Goal: Task Accomplishment & Management: Complete application form

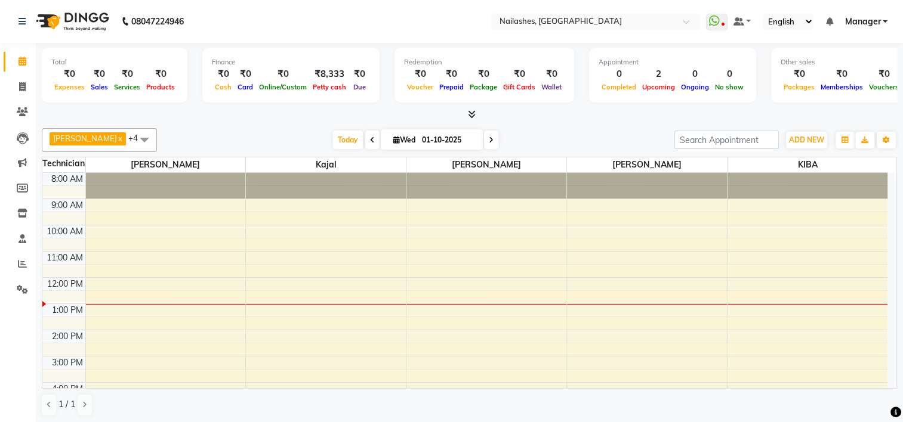
scroll to position [122, 0]
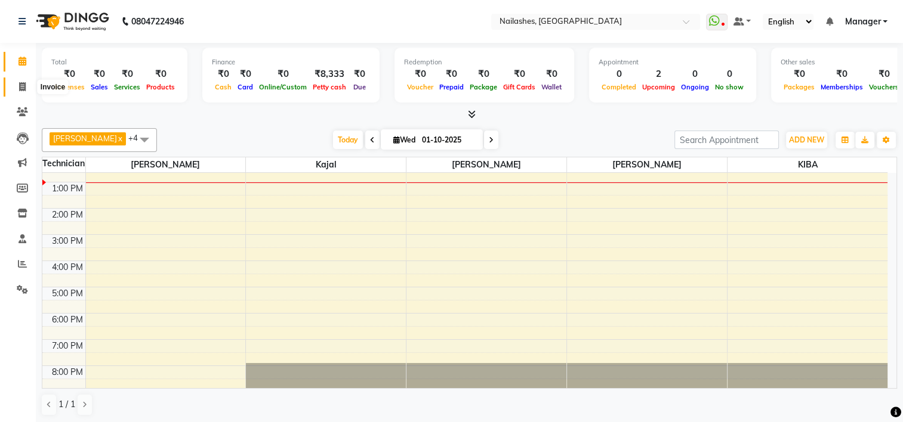
click at [25, 87] on icon at bounding box center [22, 86] width 7 height 9
select select "service"
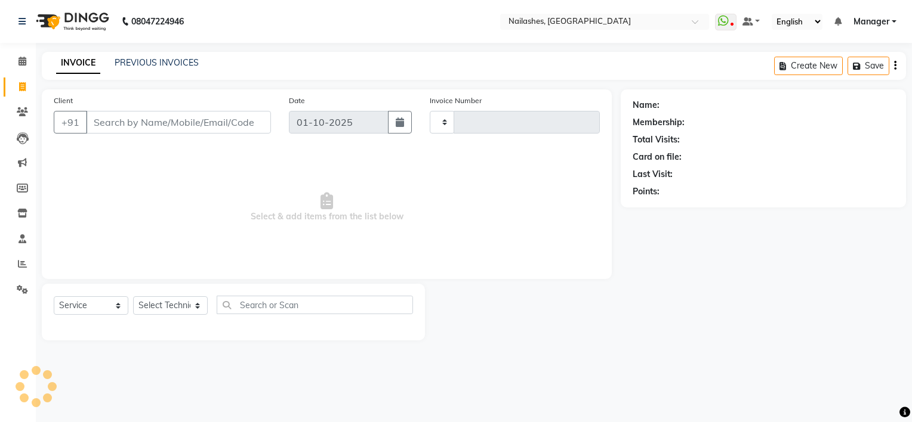
type input "2147"
select select "6579"
click at [113, 126] on input "Client" at bounding box center [178, 122] width 185 height 23
click at [196, 310] on select "Select Technician ARISH [PERSON_NAME] [PERSON_NAME] [PERSON_NAME] [PERSON_NAME]…" at bounding box center [170, 306] width 75 height 18
select select "68696"
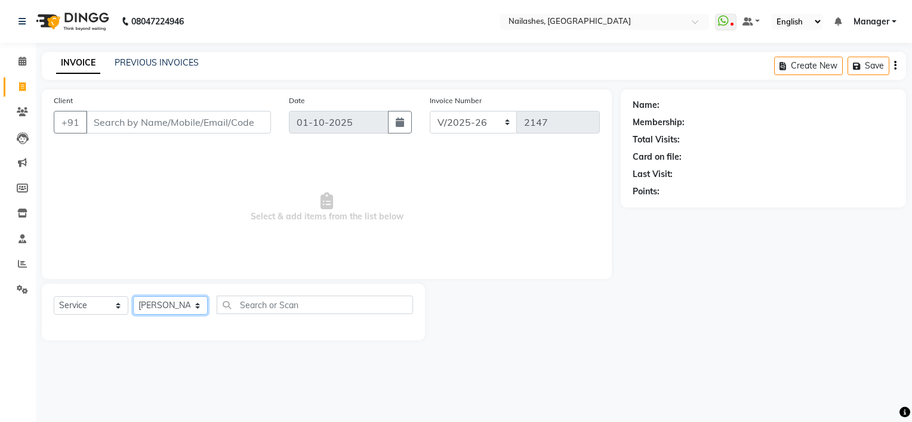
click at [133, 297] on select "Select Technician ARISH [PERSON_NAME] [PERSON_NAME] [PERSON_NAME] [PERSON_NAME]…" at bounding box center [170, 306] width 75 height 18
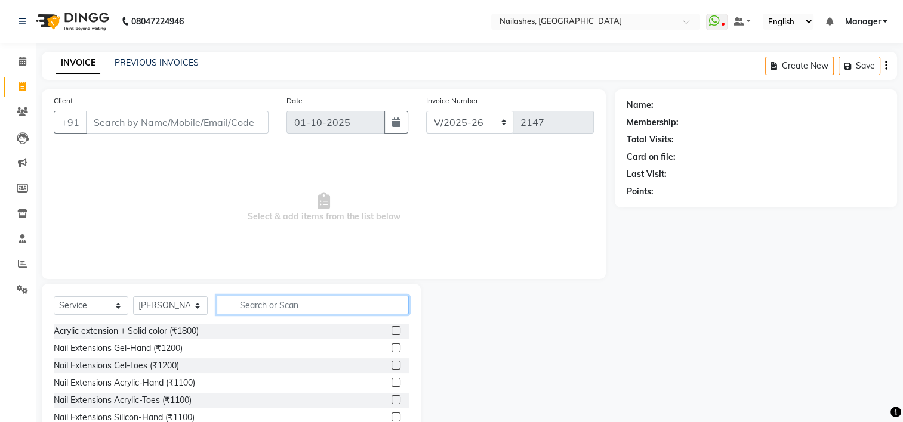
click at [254, 304] on input "text" at bounding box center [313, 305] width 192 height 18
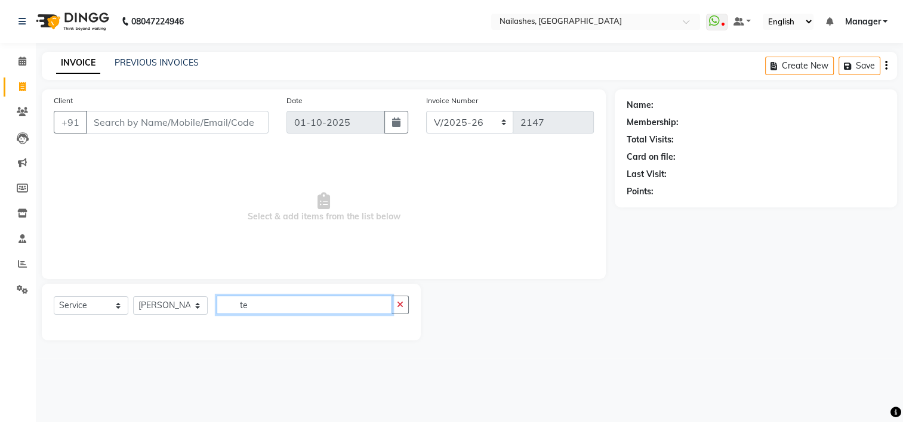
type input "t"
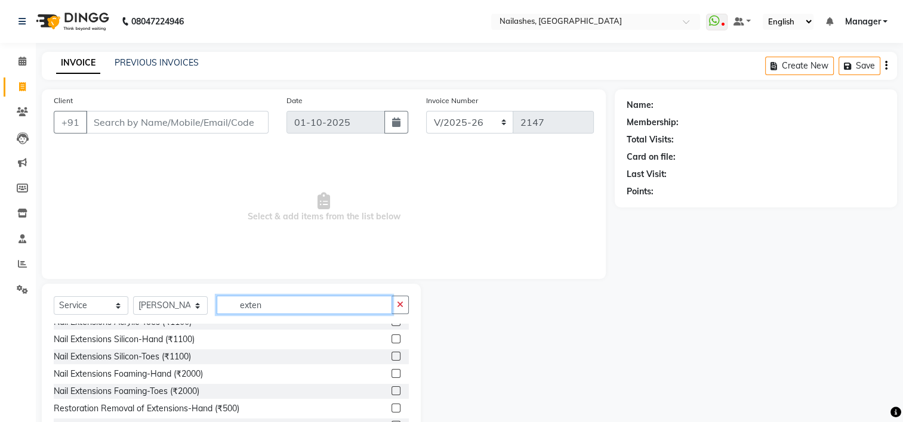
scroll to position [78, 0]
type input "exten"
click at [391, 340] on label at bounding box center [395, 339] width 9 height 9
click at [391, 340] on input "checkbox" at bounding box center [395, 340] width 8 height 8
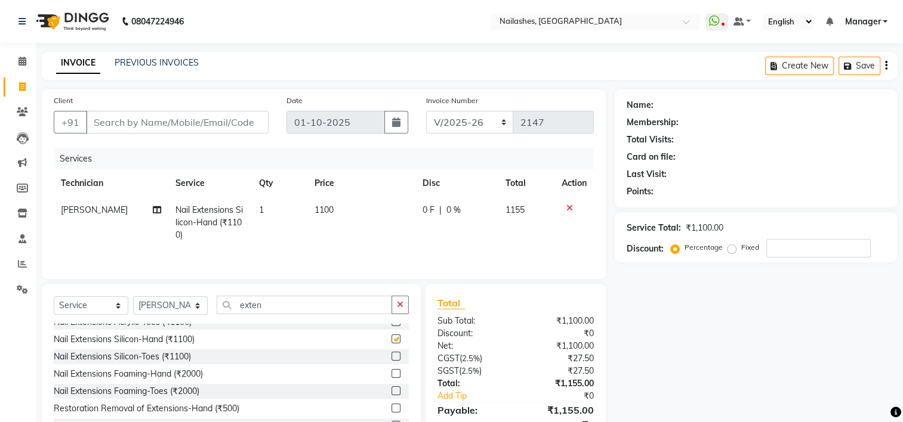
checkbox input "false"
click at [402, 308] on icon "button" at bounding box center [400, 305] width 7 height 8
click at [359, 309] on input "text" at bounding box center [313, 305] width 192 height 18
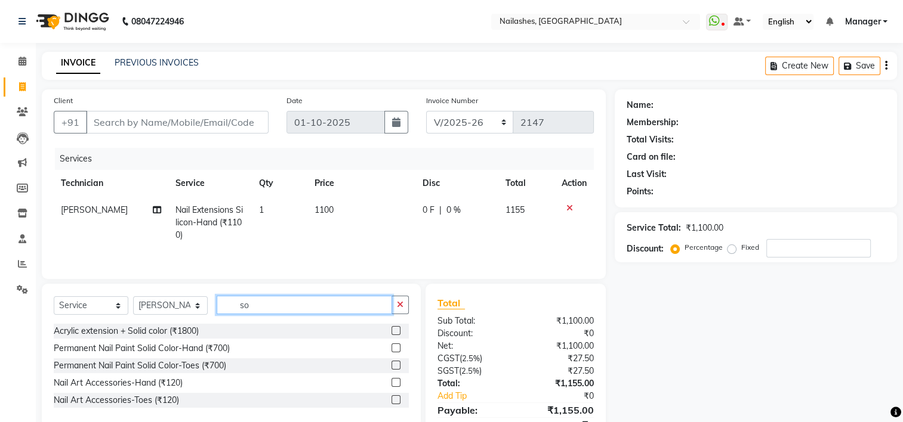
scroll to position [0, 0]
type input "solid"
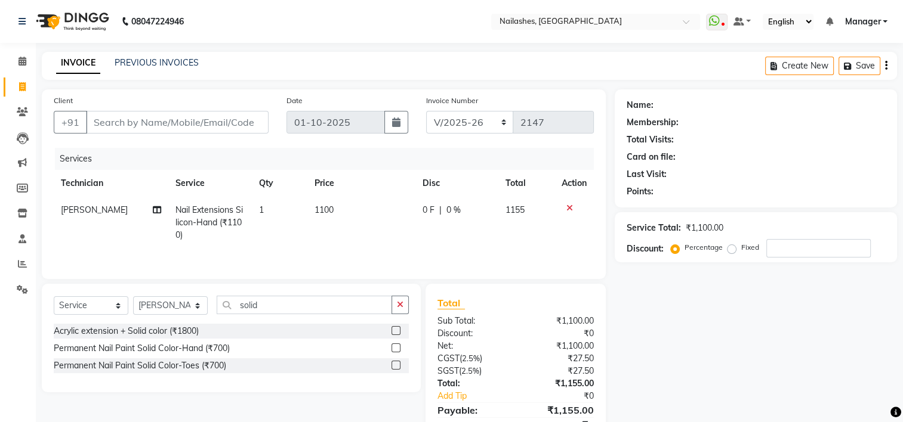
click at [397, 348] on label at bounding box center [395, 348] width 9 height 9
click at [397, 348] on input "checkbox" at bounding box center [395, 349] width 8 height 8
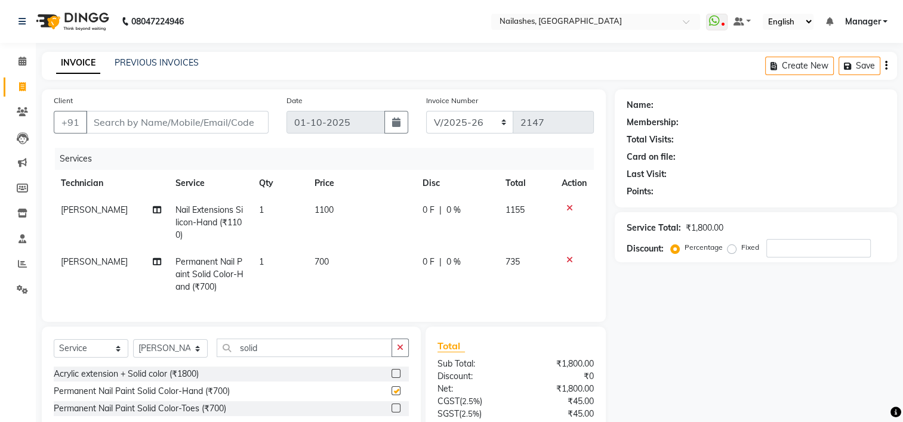
checkbox input "false"
click at [399, 352] on icon "button" at bounding box center [400, 348] width 7 height 8
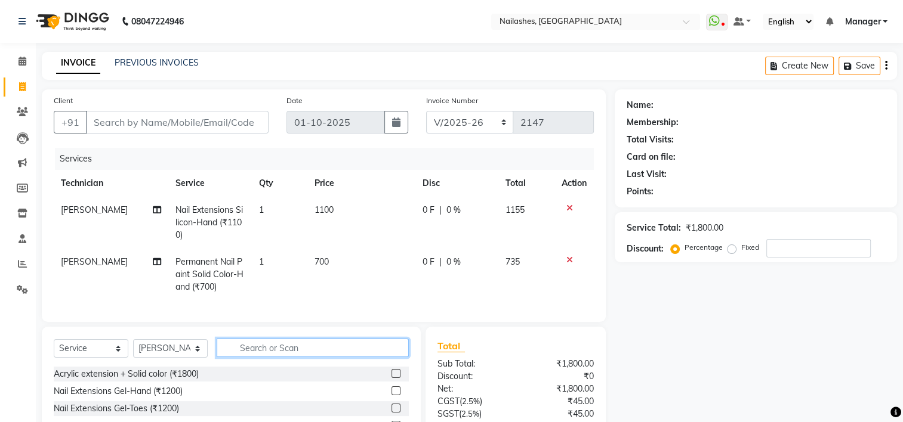
click at [377, 356] on input "text" at bounding box center [313, 348] width 192 height 18
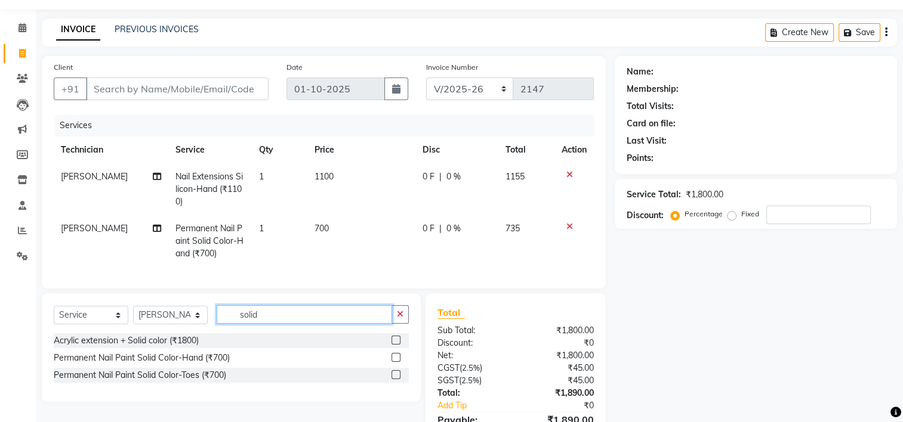
scroll to position [36, 0]
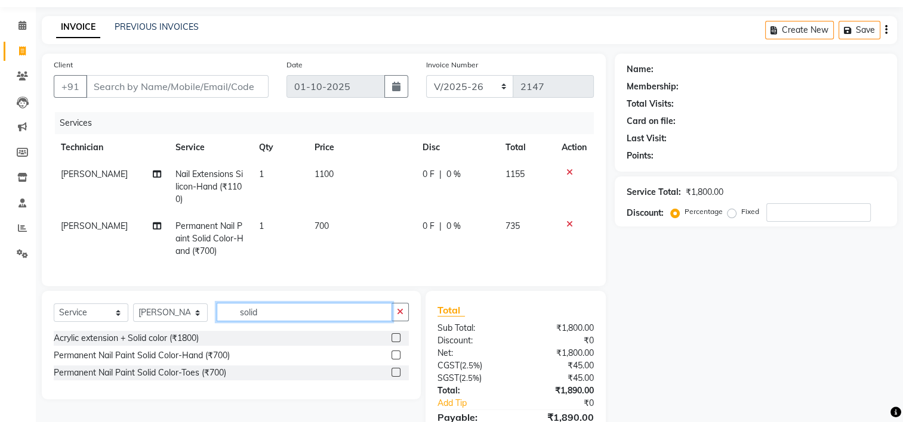
type input "solid"
click at [396, 377] on label at bounding box center [395, 372] width 9 height 9
click at [396, 377] on input "checkbox" at bounding box center [395, 373] width 8 height 8
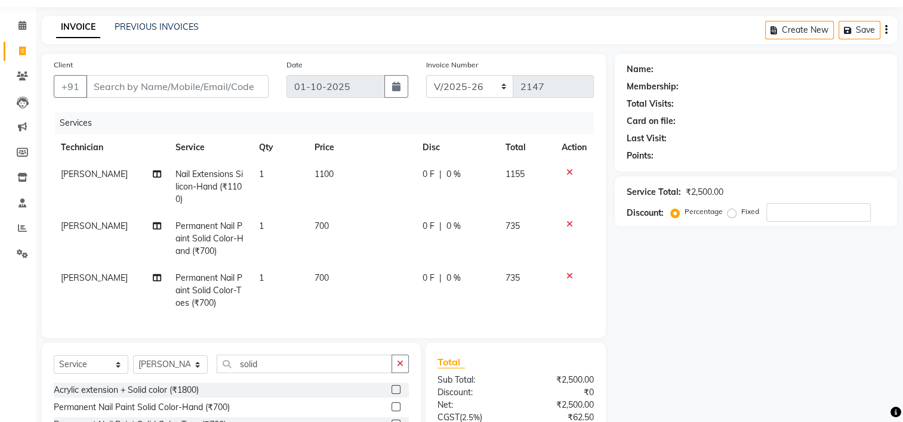
checkbox input "false"
click at [186, 91] on input "Client" at bounding box center [177, 86] width 183 height 23
type input "8"
type input "0"
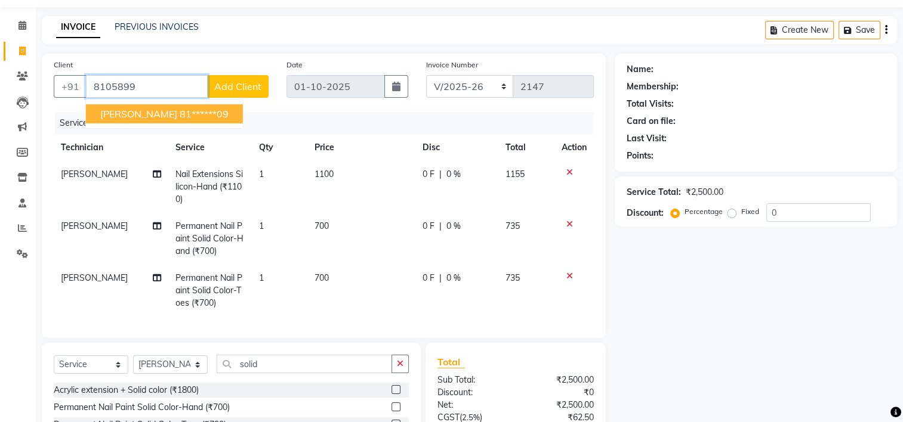
click at [180, 115] on ngb-highlight "81******09" at bounding box center [204, 114] width 49 height 12
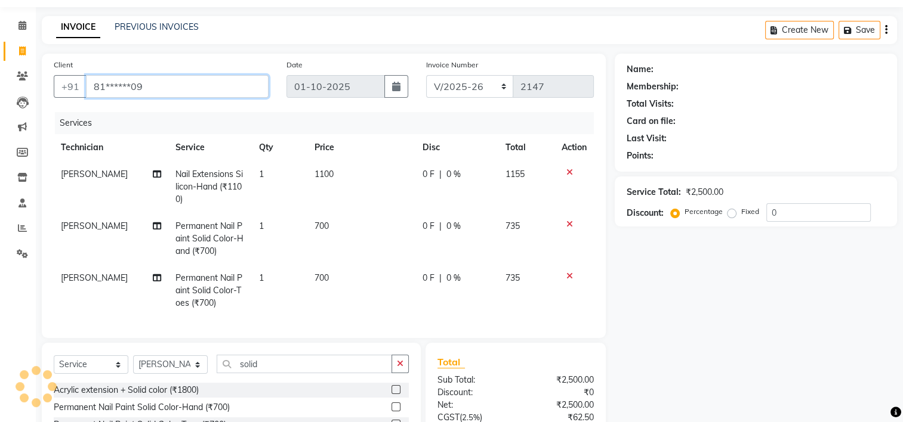
type input "81******09"
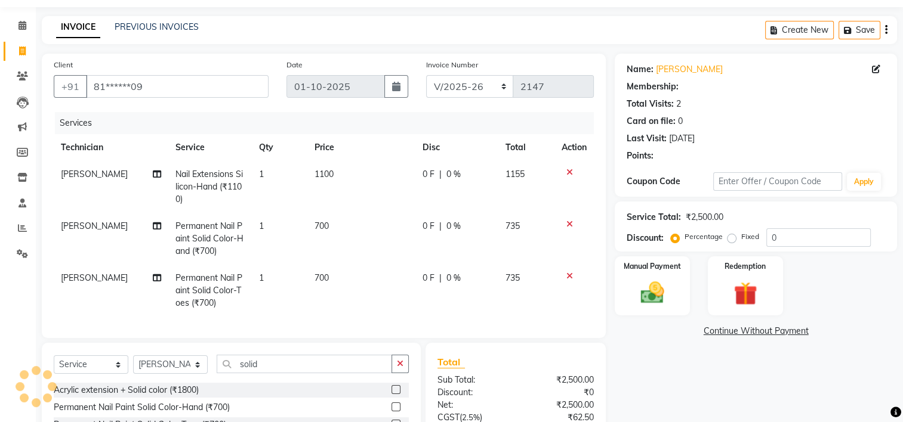
select select "1: Object"
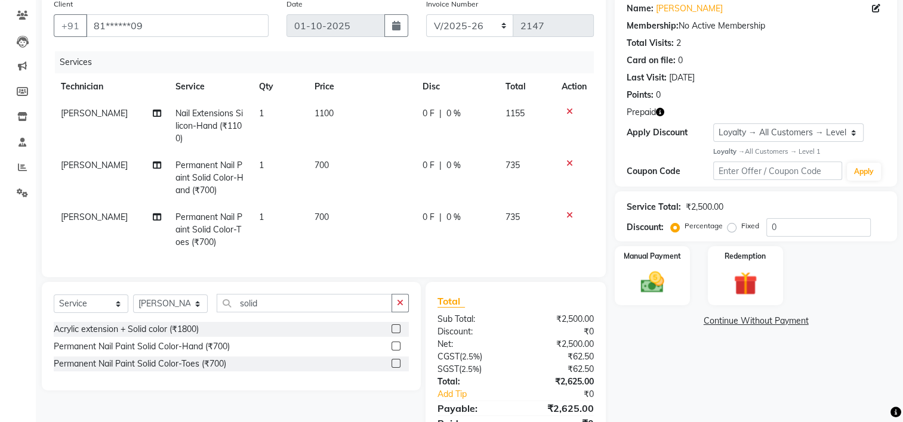
scroll to position [109, 0]
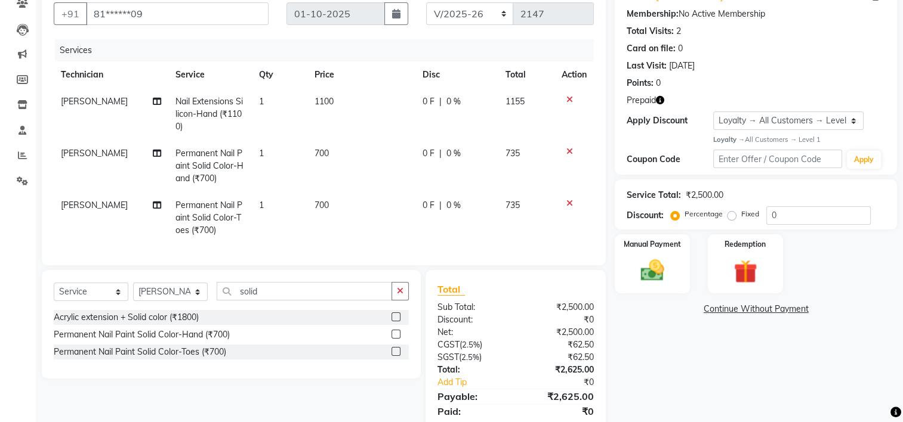
click at [662, 100] on icon "button" at bounding box center [660, 100] width 8 height 8
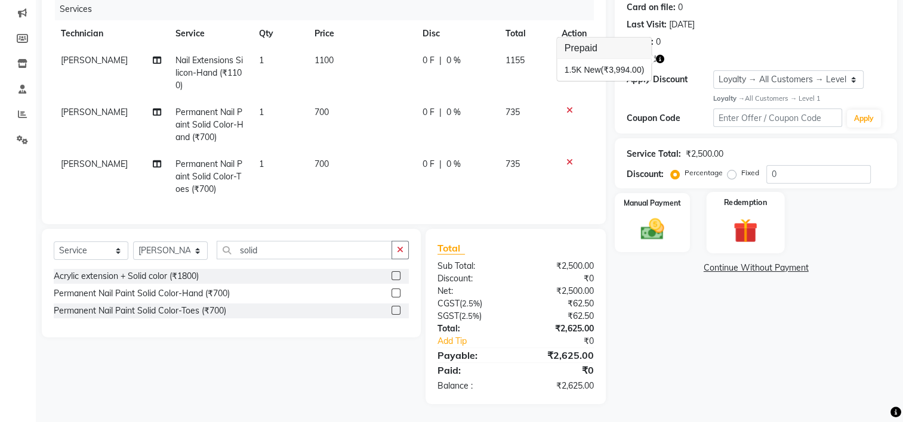
click at [735, 217] on img at bounding box center [745, 230] width 40 height 30
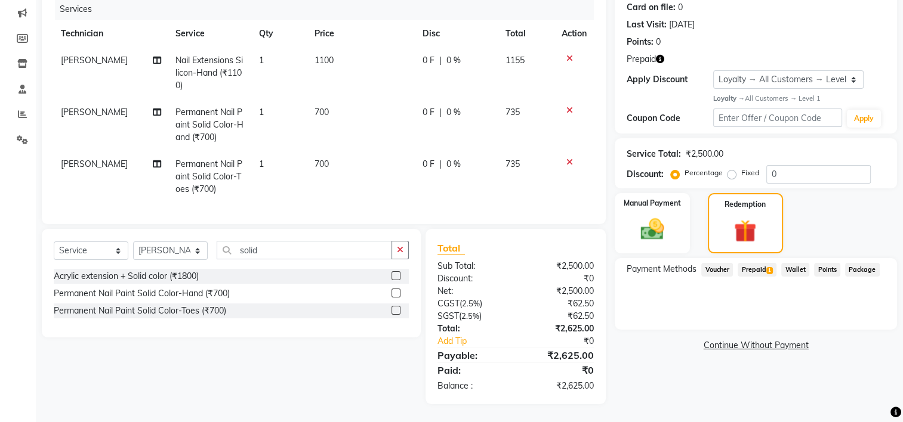
click at [755, 263] on span "Prepaid 1" at bounding box center [757, 270] width 39 height 14
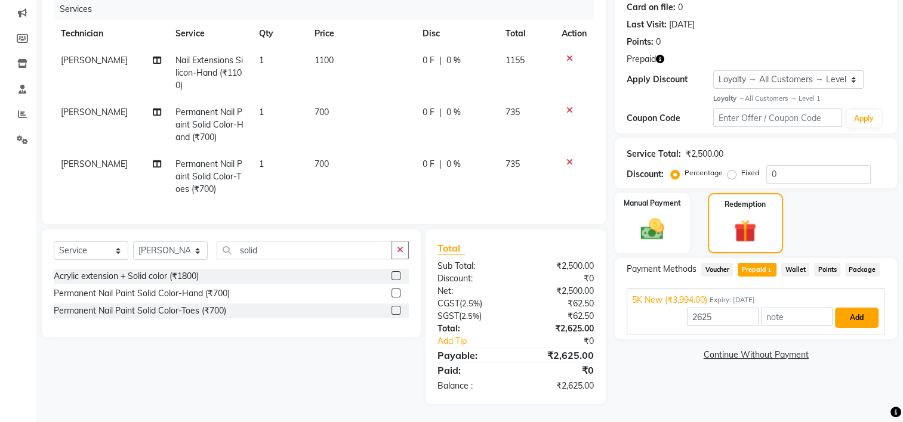
click at [857, 308] on button "Add" at bounding box center [857, 318] width 44 height 20
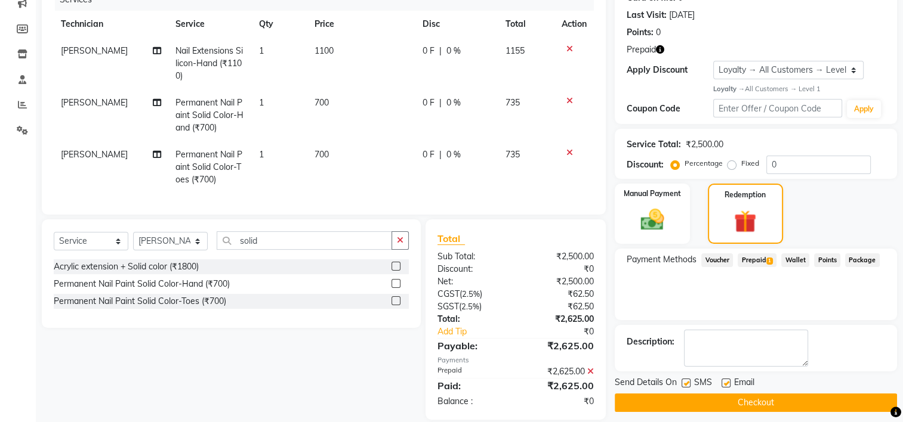
scroll to position [243, 0]
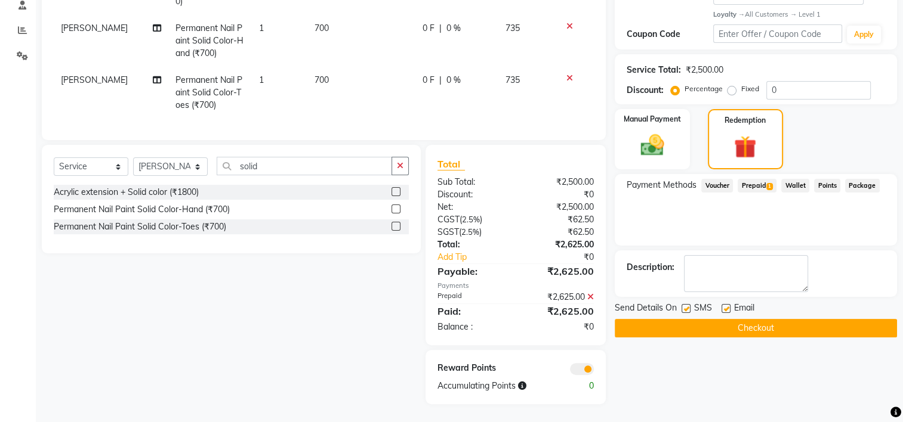
click at [770, 320] on button "Checkout" at bounding box center [756, 328] width 282 height 18
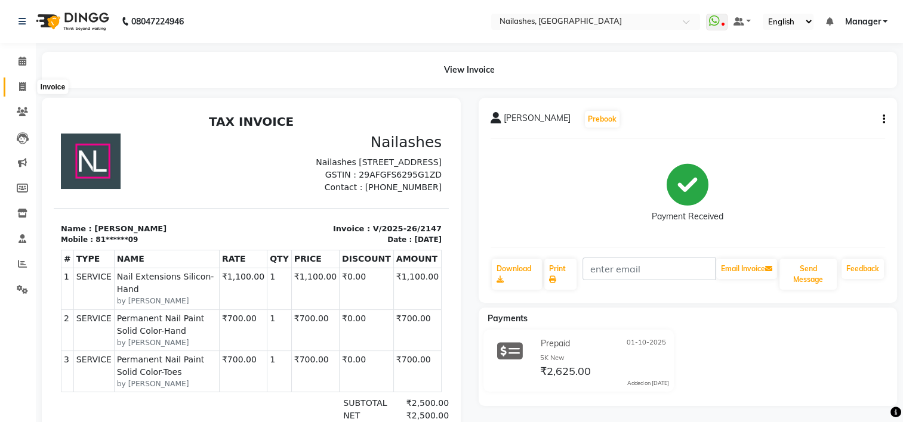
click at [20, 82] on icon at bounding box center [22, 86] width 7 height 9
select select "service"
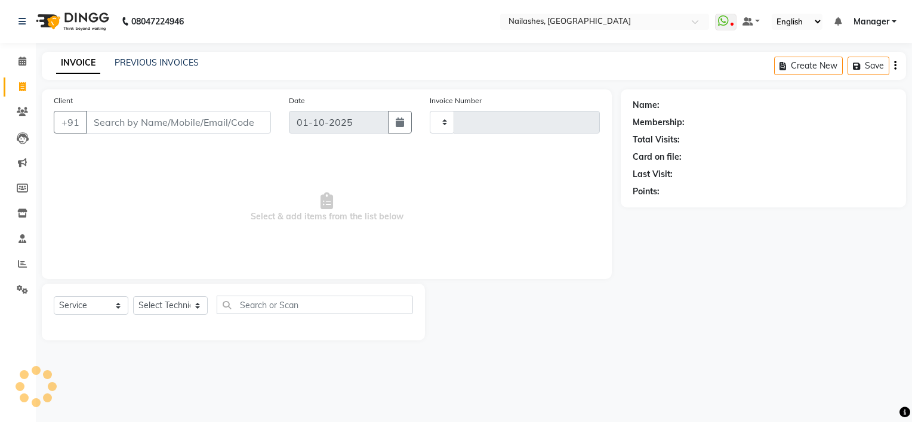
type input "2148"
select select "6579"
click at [169, 126] on input "Client" at bounding box center [178, 122] width 185 height 23
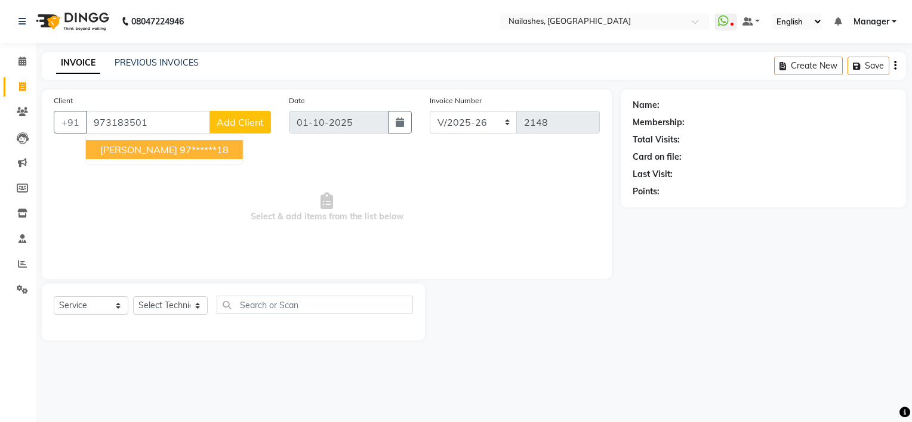
click at [180, 148] on ngb-highlight "97******18" at bounding box center [204, 150] width 49 height 12
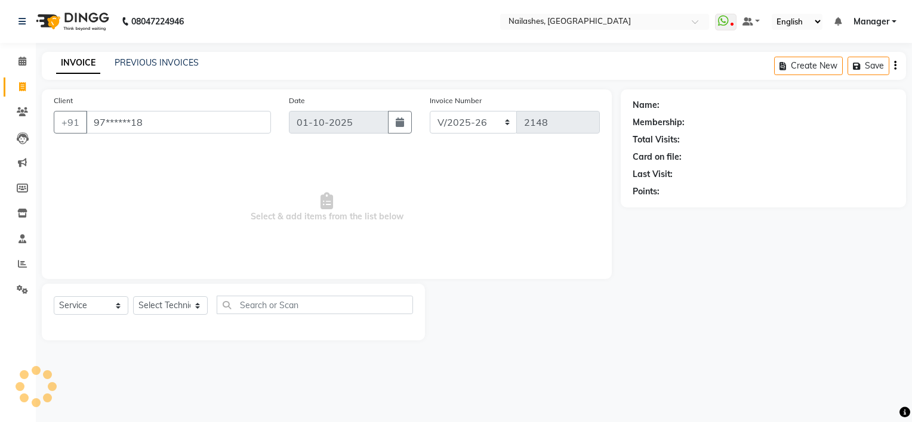
type input "97******18"
select select "1: Object"
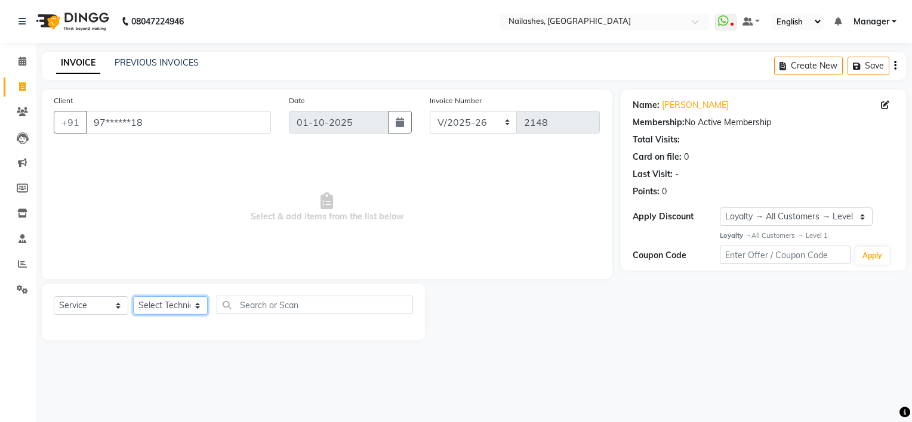
click at [171, 307] on select "Select Technician ARISH [PERSON_NAME] [PERSON_NAME] [PERSON_NAME] [PERSON_NAME]…" at bounding box center [170, 306] width 75 height 18
select select "84318"
click at [133, 297] on select "Select Technician ARISH [PERSON_NAME] [PERSON_NAME] [PERSON_NAME] [PERSON_NAME]…" at bounding box center [170, 306] width 75 height 18
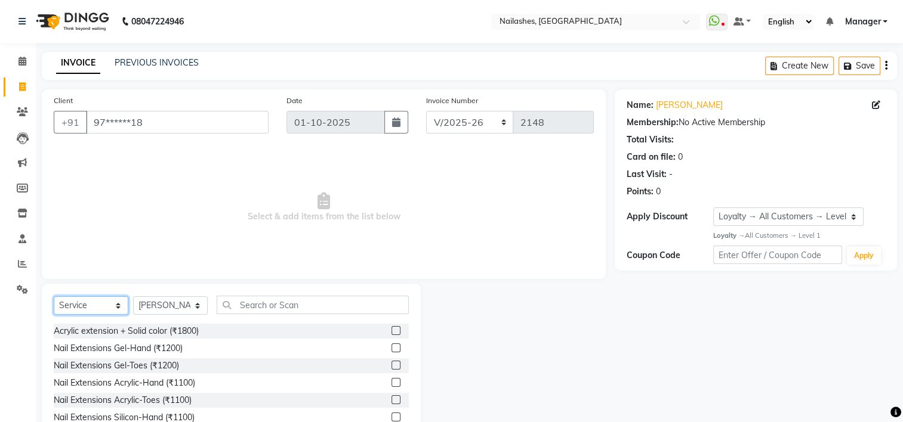
click at [95, 310] on select "Select Service Product Membership Package Voucher Prepaid Gift Card" at bounding box center [91, 306] width 75 height 18
select select "P"
click at [54, 297] on select "Select Service Product Membership Package Voucher Prepaid Gift Card" at bounding box center [91, 306] width 75 height 18
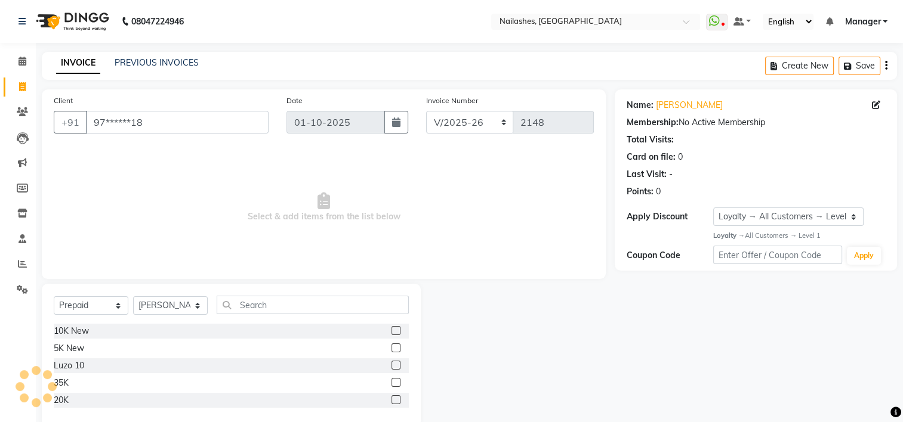
click at [396, 347] on label at bounding box center [395, 348] width 9 height 9
click at [396, 347] on input "checkbox" at bounding box center [395, 349] width 8 height 8
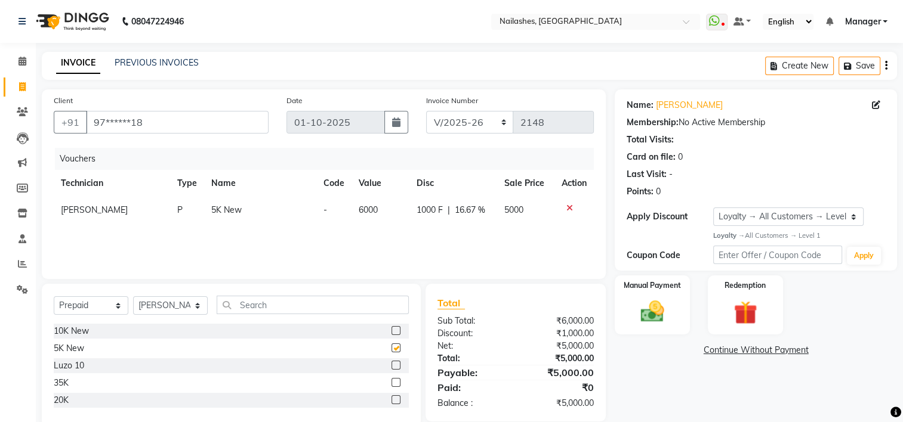
checkbox input "false"
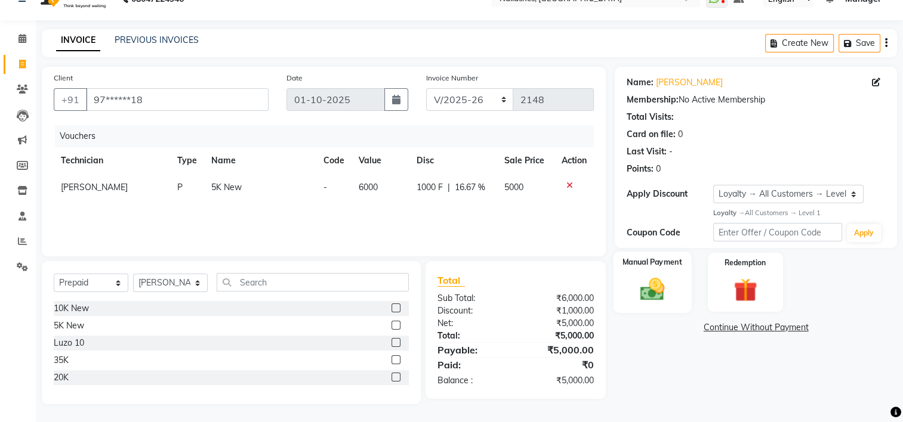
click at [660, 284] on img at bounding box center [652, 289] width 40 height 28
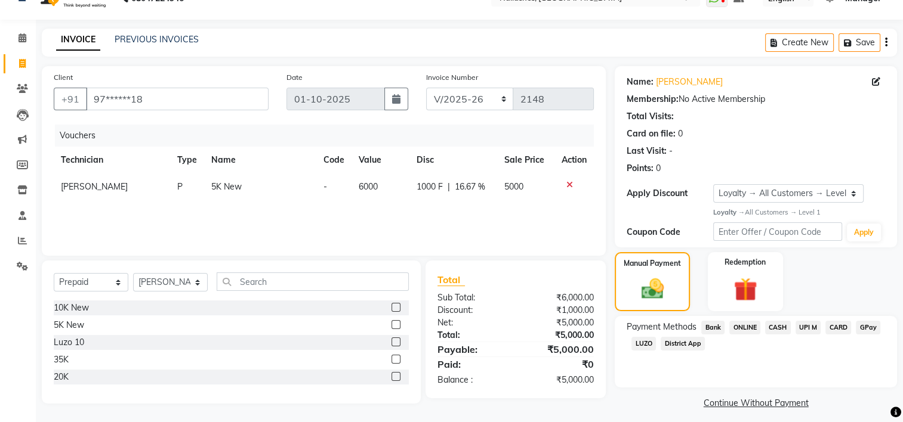
click at [831, 325] on span "CARD" at bounding box center [838, 328] width 26 height 14
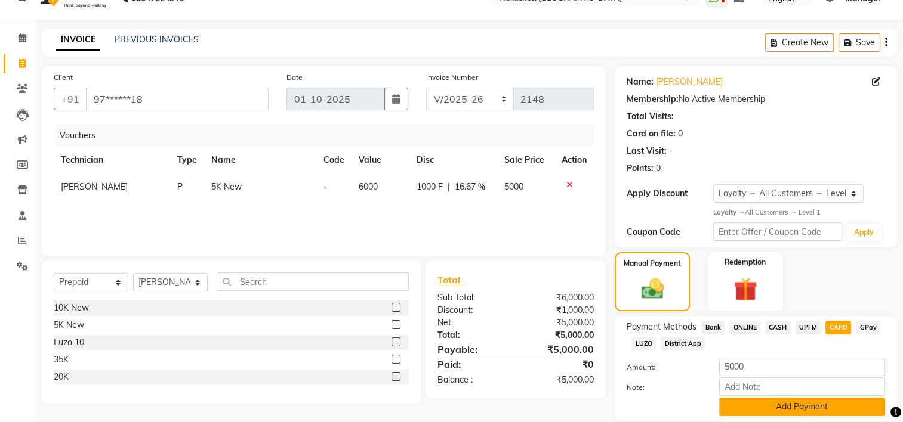
scroll to position [66, 0]
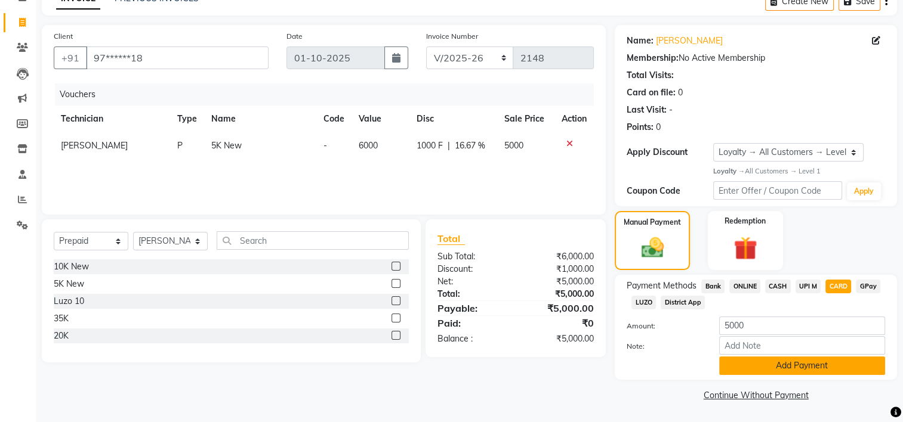
click at [777, 365] on button "Add Payment" at bounding box center [802, 366] width 166 height 18
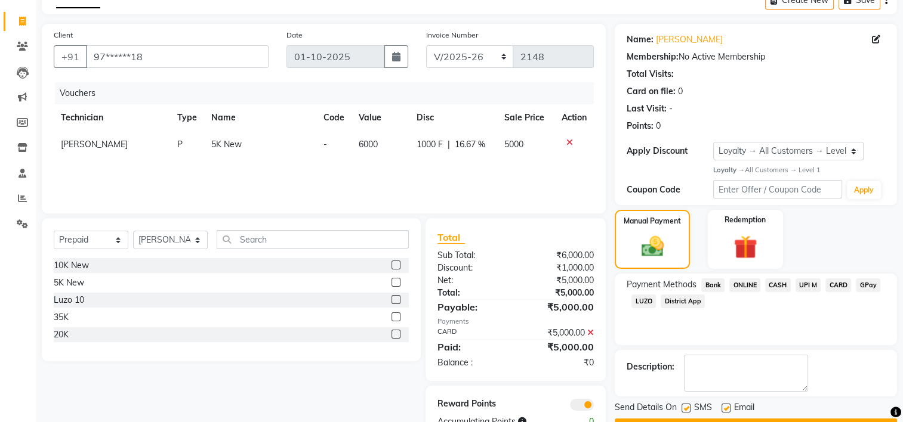
scroll to position [102, 0]
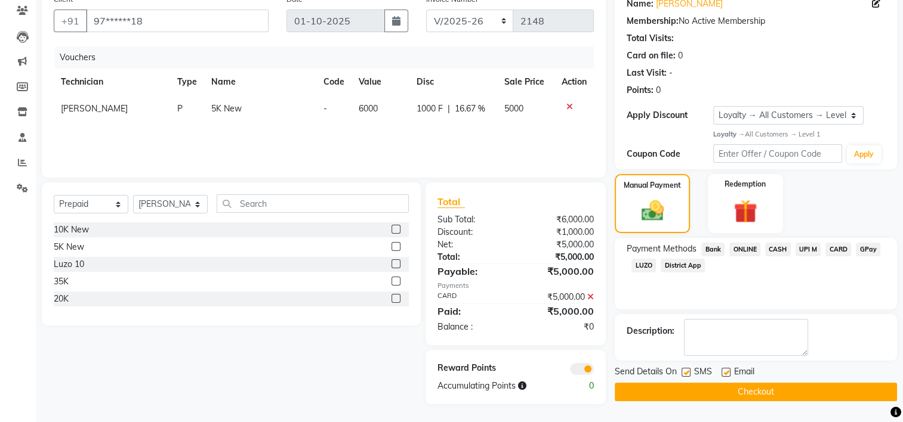
click at [642, 388] on button "Checkout" at bounding box center [756, 392] width 282 height 18
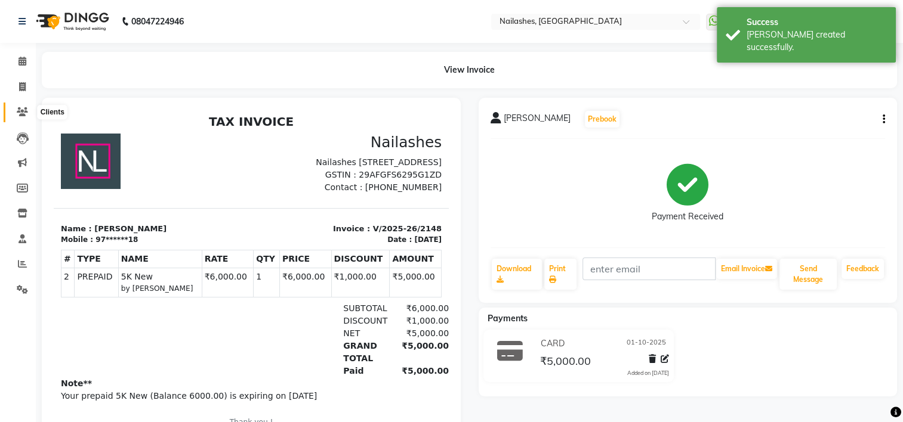
click at [21, 116] on icon at bounding box center [22, 111] width 11 height 9
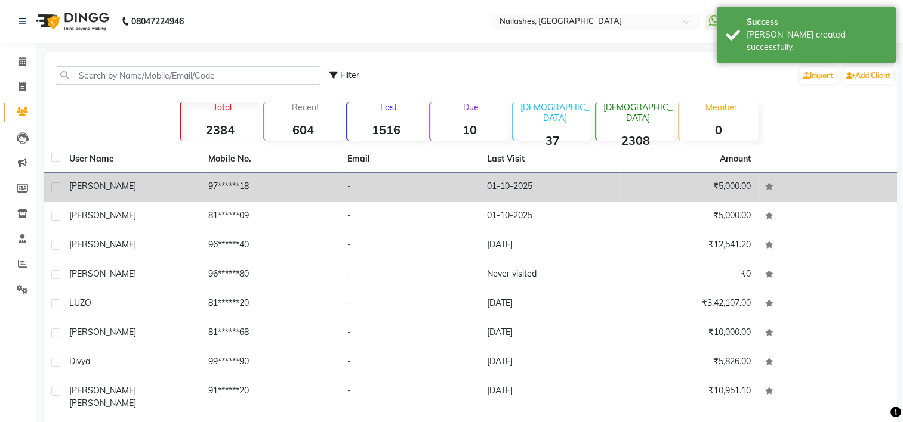
click at [134, 180] on div "[PERSON_NAME]" at bounding box center [131, 186] width 125 height 13
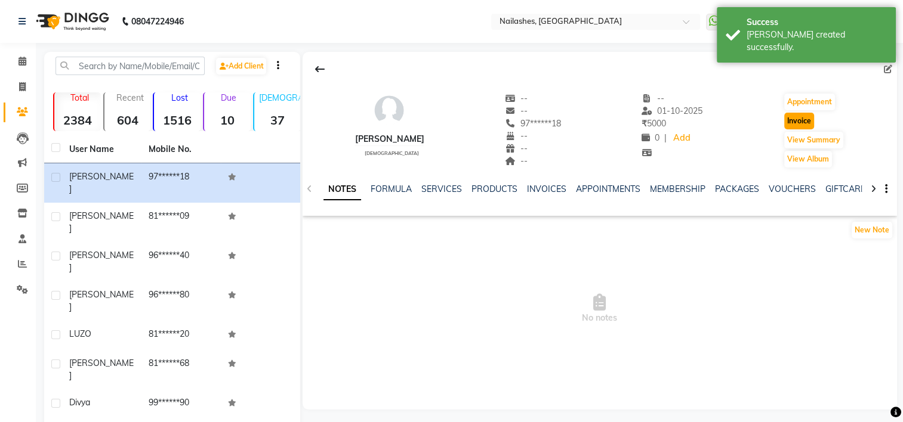
click at [786, 124] on button "Invoice" at bounding box center [799, 121] width 30 height 17
select select "service"
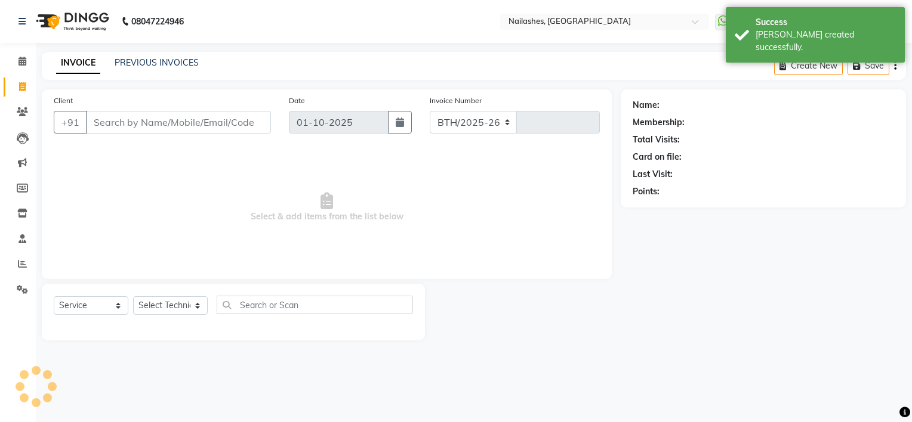
select select "6579"
type input "2149"
type input "97******18"
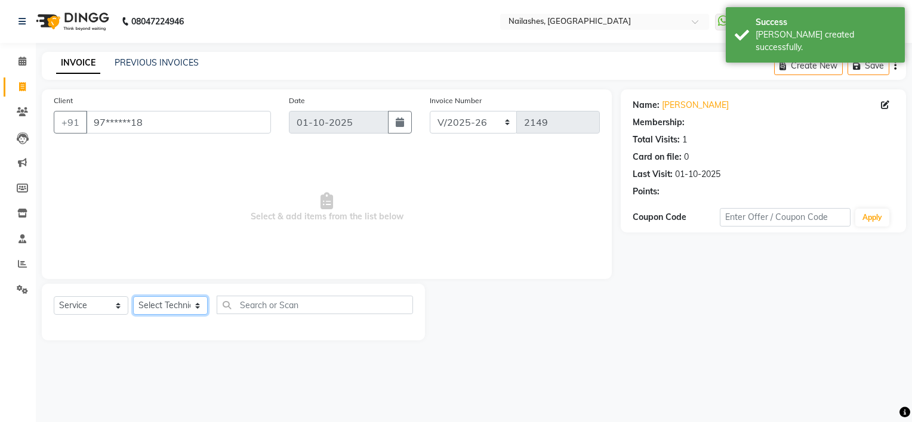
select select "1: Object"
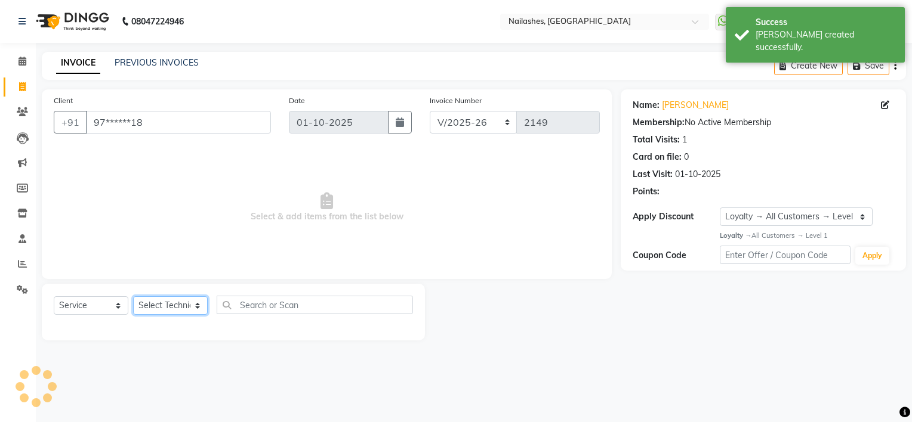
click at [158, 303] on select "Select Technician ARISH [PERSON_NAME] [PERSON_NAME] [PERSON_NAME] [PERSON_NAME]…" at bounding box center [170, 306] width 75 height 18
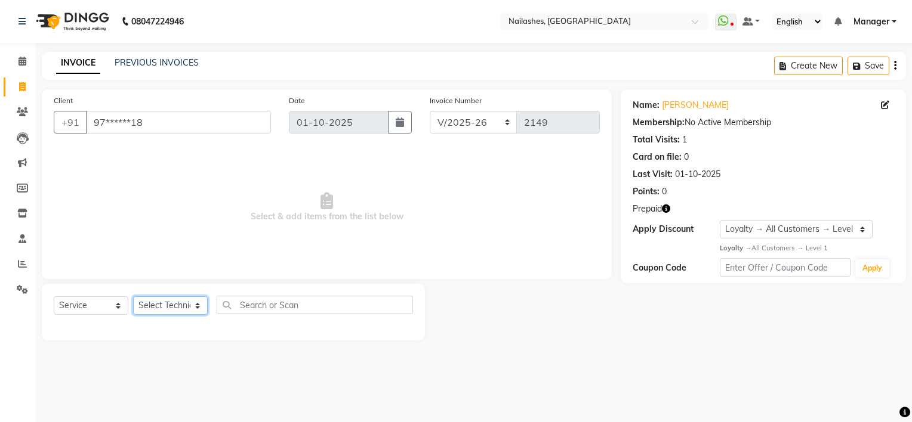
select select "68736"
click at [133, 297] on select "Select Technician ARISH [PERSON_NAME] [PERSON_NAME] [PERSON_NAME] [PERSON_NAME]…" at bounding box center [170, 306] width 75 height 18
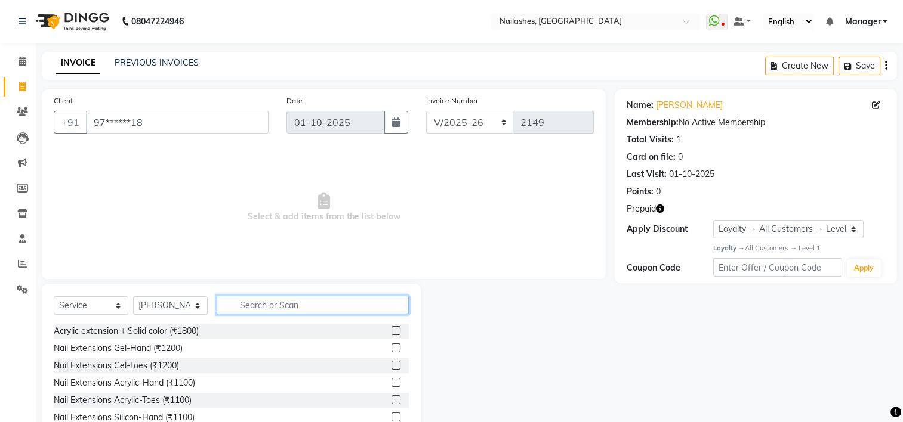
click at [289, 306] on input "text" at bounding box center [313, 305] width 192 height 18
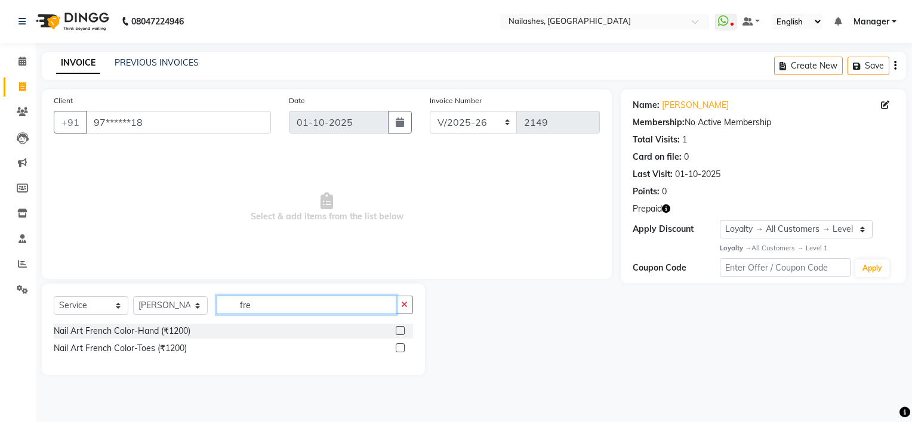
type input "fre"
click at [400, 338] on div at bounding box center [400, 332] width 8 height 13
click at [400, 330] on label at bounding box center [400, 330] width 9 height 9
click at [400, 330] on input "checkbox" at bounding box center [400, 332] width 8 height 8
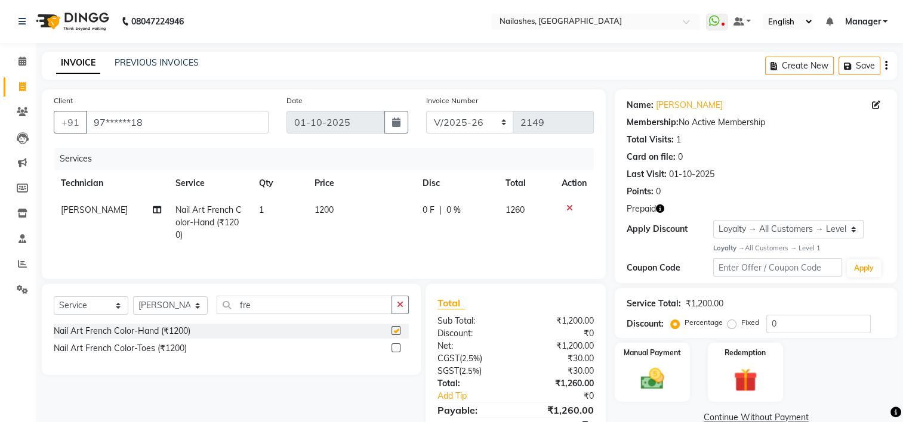
checkbox input "false"
click at [394, 352] on label at bounding box center [395, 348] width 9 height 9
click at [394, 352] on input "checkbox" at bounding box center [395, 349] width 8 height 8
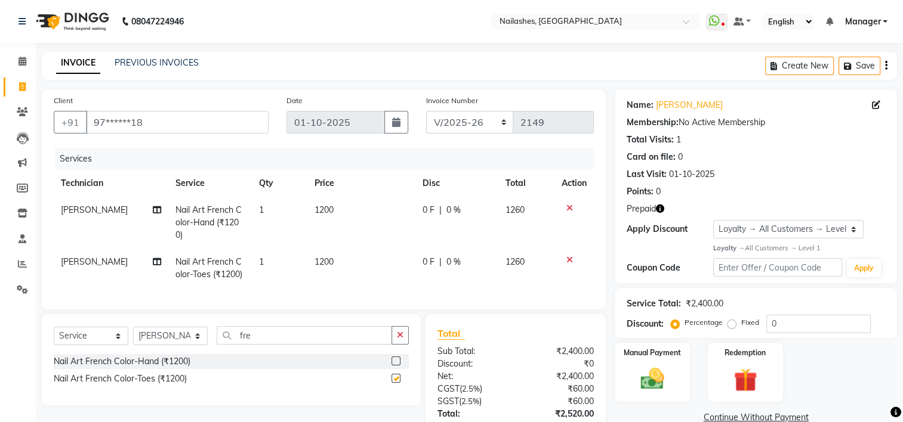
checkbox input "false"
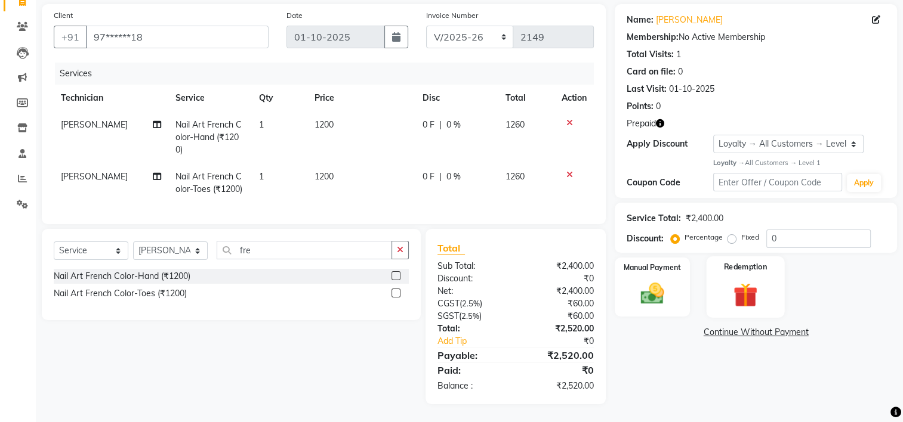
click at [739, 284] on img at bounding box center [745, 295] width 40 height 30
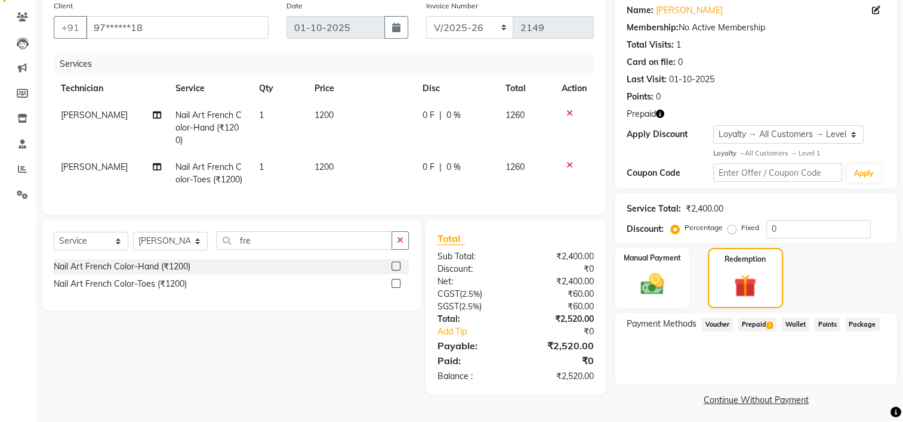
click at [769, 322] on span "1" at bounding box center [769, 325] width 7 height 7
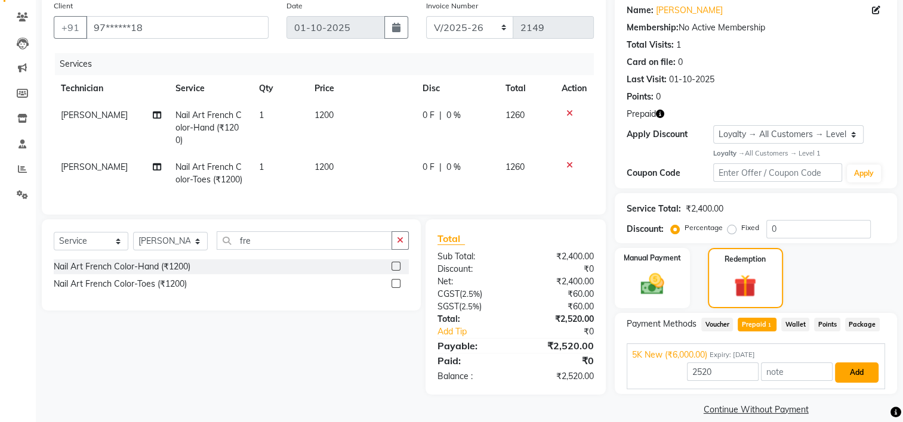
click at [858, 374] on button "Add" at bounding box center [857, 373] width 44 height 20
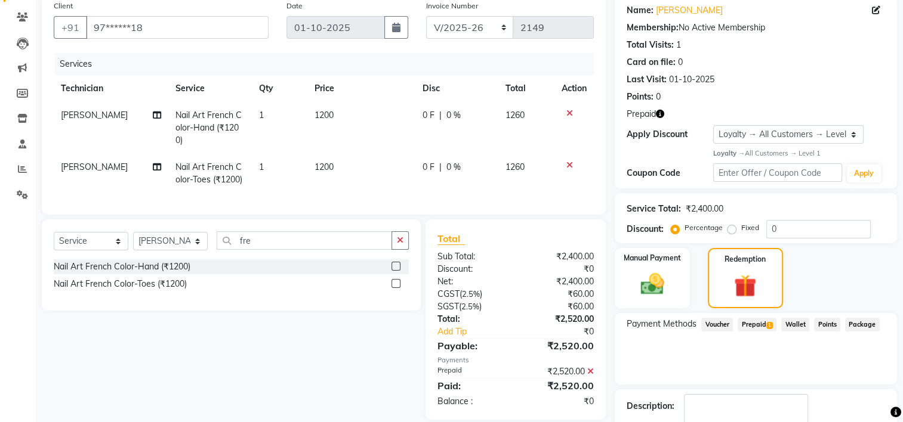
scroll to position [179, 0]
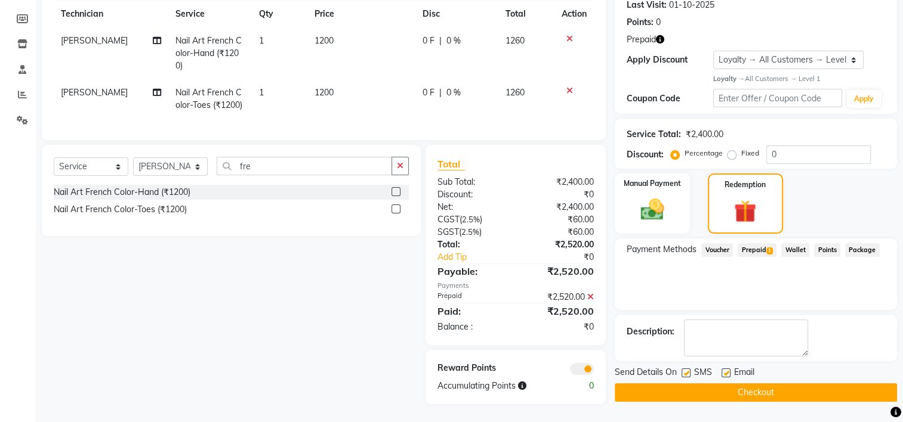
click at [765, 384] on button "Checkout" at bounding box center [756, 393] width 282 height 18
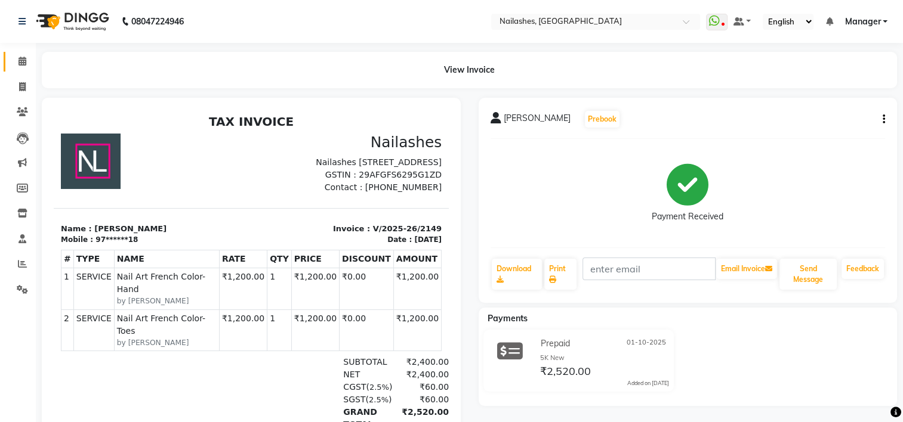
click at [20, 64] on icon at bounding box center [22, 61] width 8 height 9
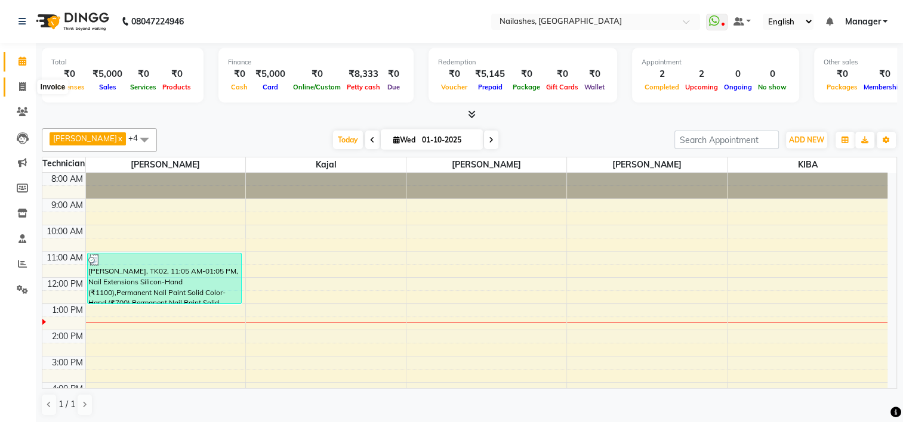
click at [19, 85] on icon at bounding box center [22, 86] width 7 height 9
select select "service"
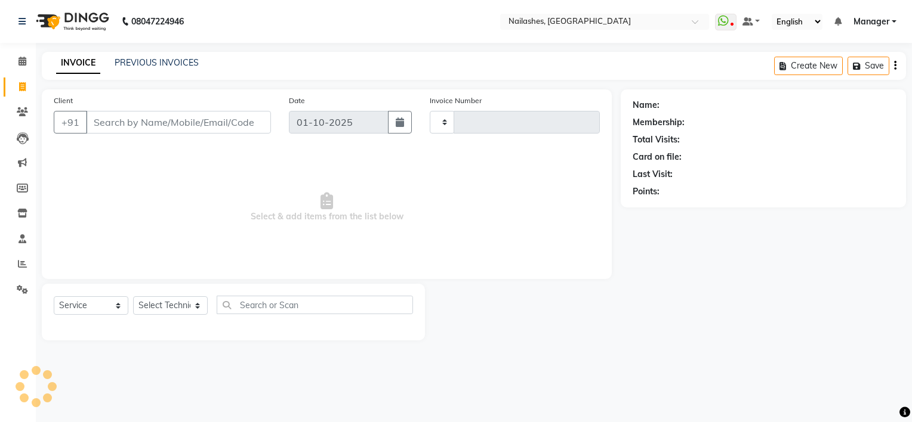
type input "2150"
select select "6579"
click at [163, 124] on input "Client" at bounding box center [178, 122] width 185 height 23
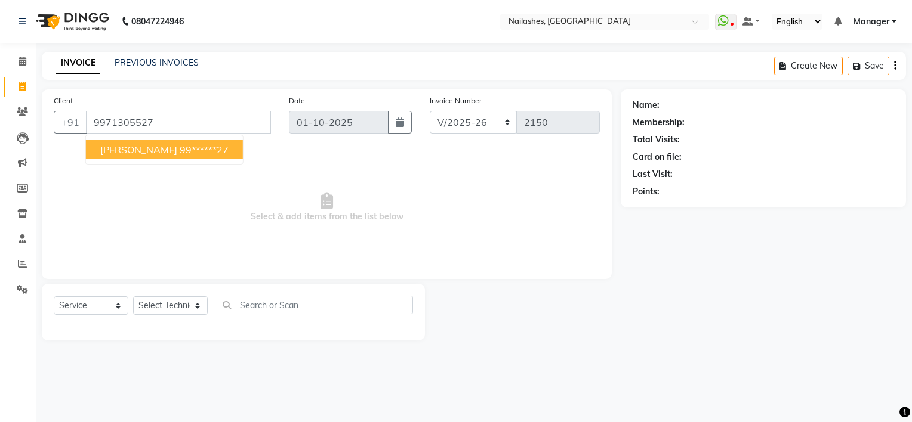
type input "9971305527"
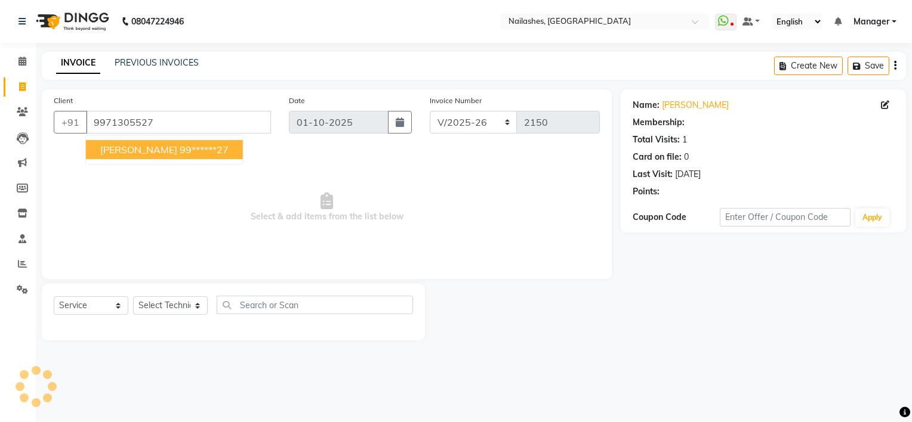
select select "1: Object"
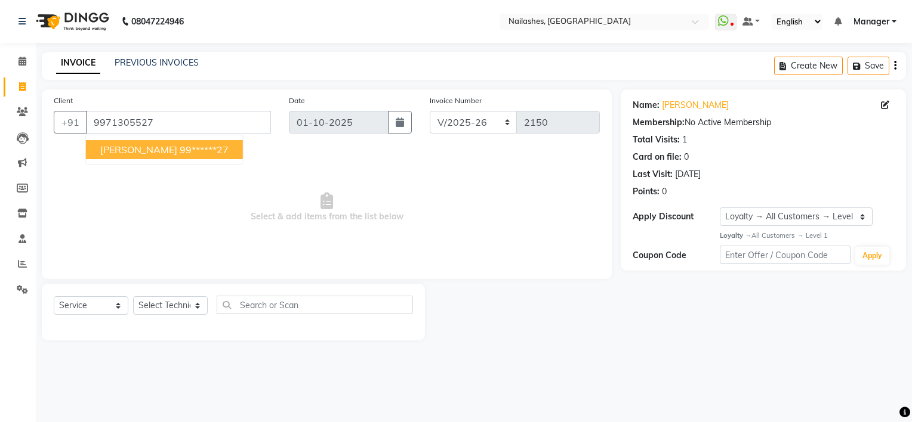
click at [180, 151] on ngb-highlight "99******27" at bounding box center [204, 150] width 49 height 12
type input "99******27"
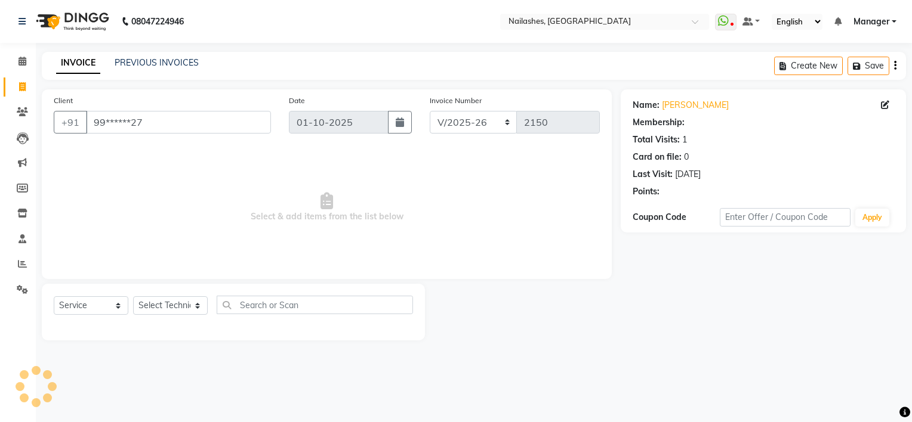
select select "1: Object"
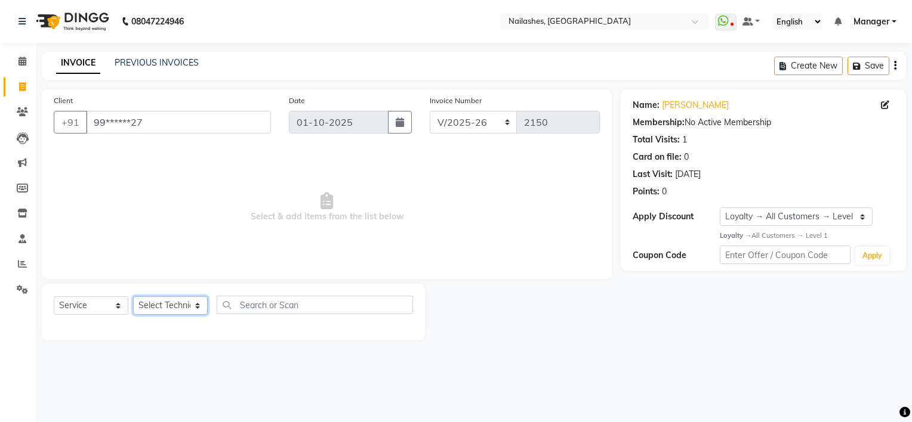
click at [176, 306] on select "Select Technician ARISH [PERSON_NAME] [PERSON_NAME] [PERSON_NAME] [PERSON_NAME]…" at bounding box center [170, 306] width 75 height 18
select select "68696"
click at [133, 297] on select "Select Technician ARISH [PERSON_NAME] [PERSON_NAME] [PERSON_NAME] [PERSON_NAME]…" at bounding box center [170, 306] width 75 height 18
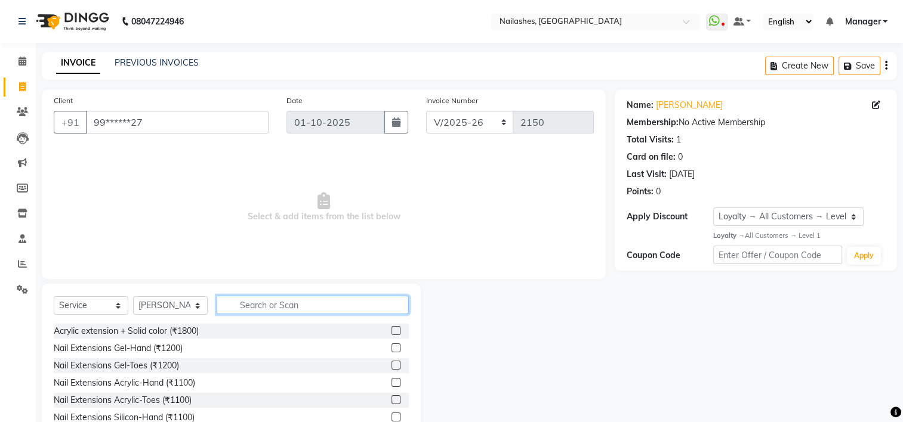
click at [284, 306] on input "text" at bounding box center [313, 305] width 192 height 18
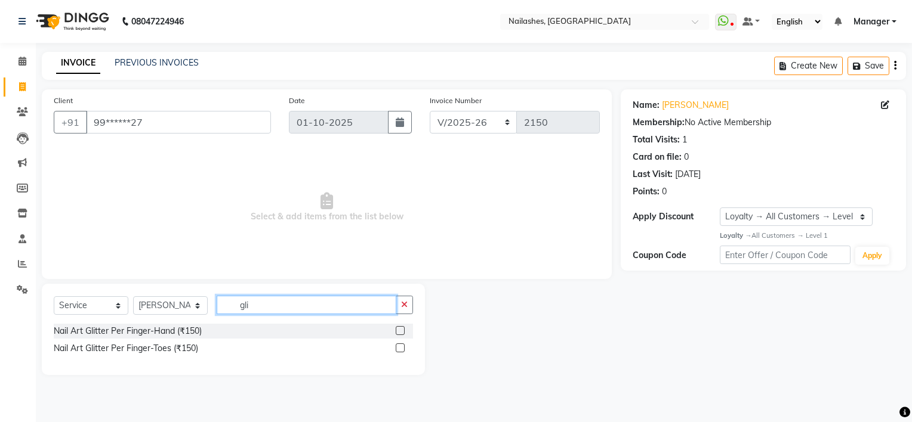
type input "gli"
click at [398, 332] on label at bounding box center [400, 330] width 9 height 9
click at [398, 332] on input "checkbox" at bounding box center [400, 332] width 8 height 8
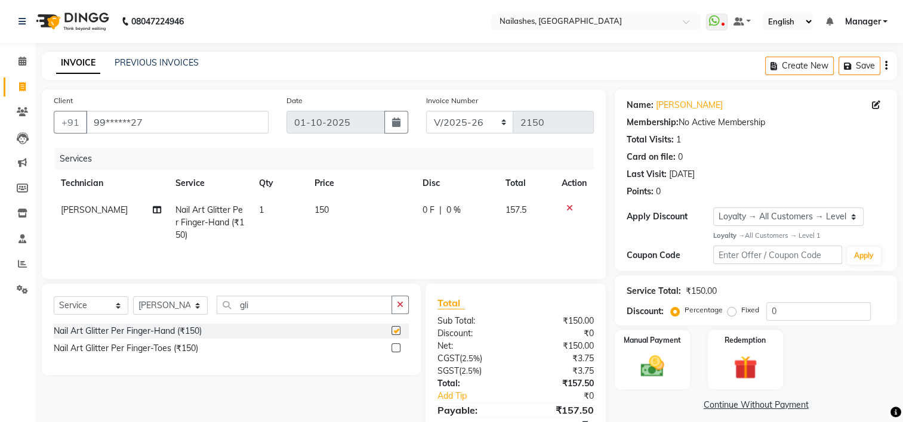
checkbox input "false"
click at [264, 211] on td "1" at bounding box center [279, 223] width 55 height 52
select select "68696"
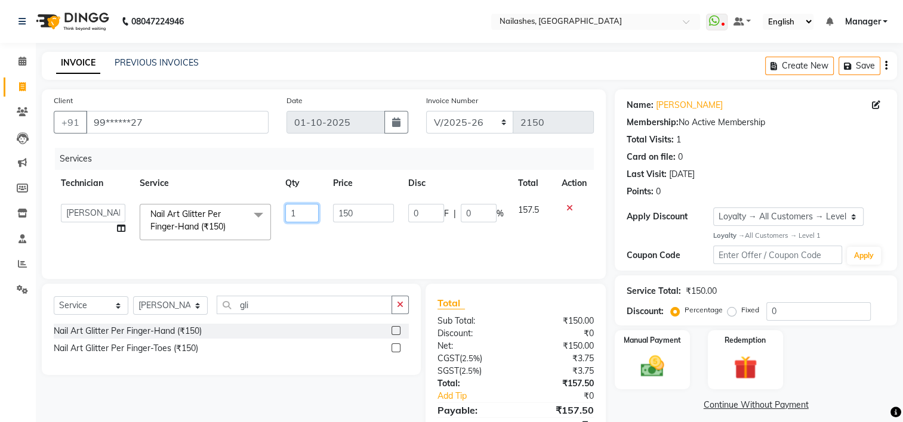
click at [297, 215] on input "1" at bounding box center [301, 213] width 33 height 18
type input "10"
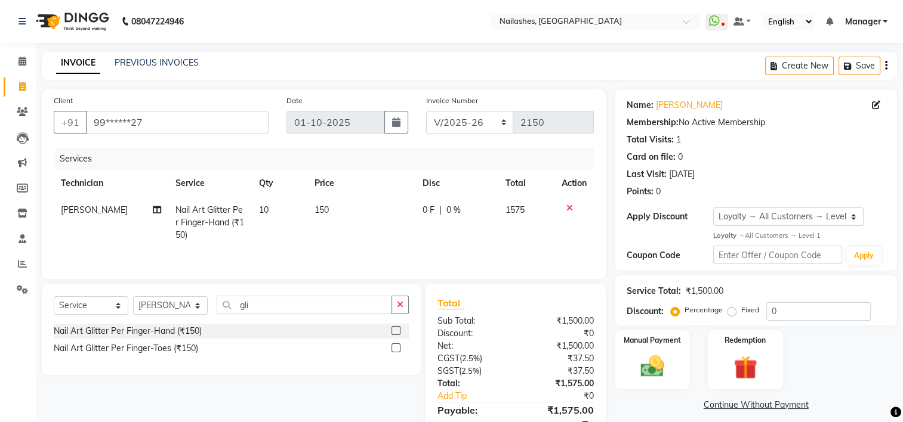
click at [303, 237] on td "10" at bounding box center [279, 223] width 55 height 52
select select "68696"
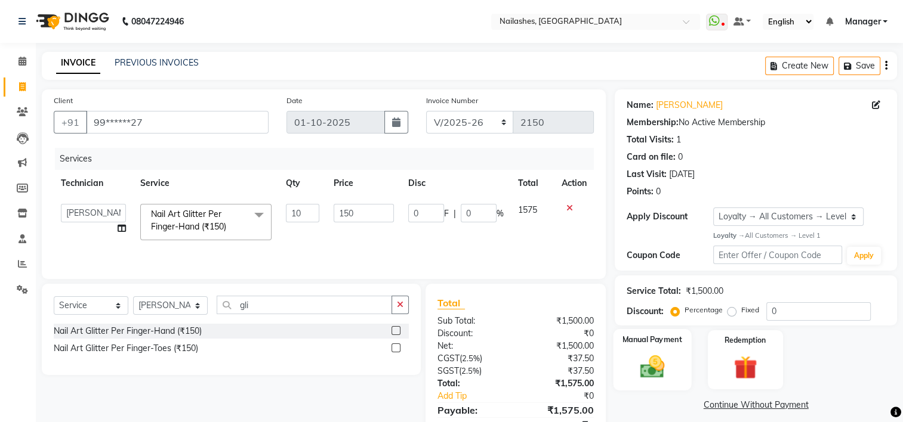
click at [651, 363] on img at bounding box center [652, 367] width 40 height 28
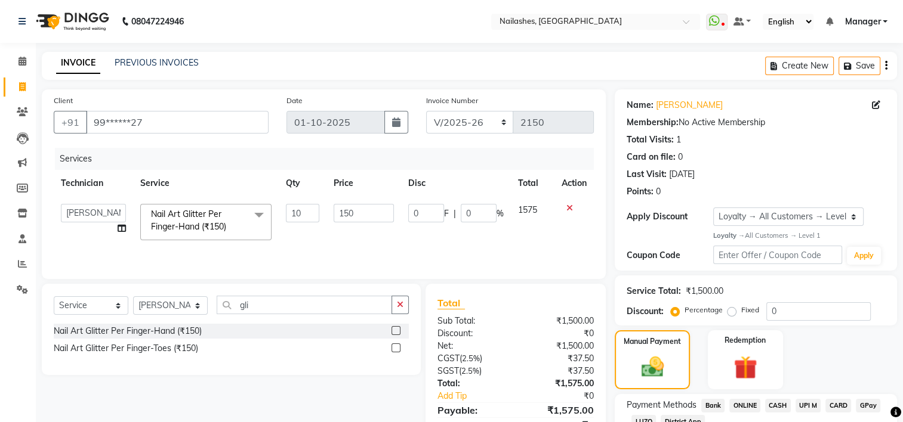
click at [841, 405] on span "CARD" at bounding box center [838, 406] width 26 height 14
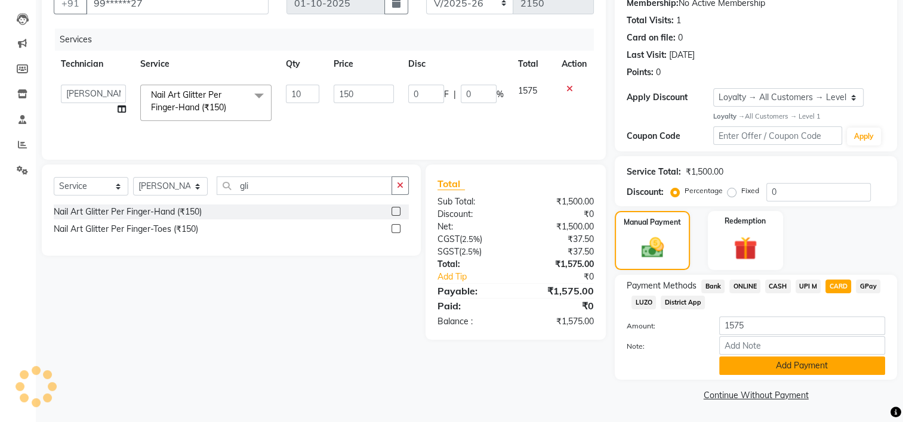
click at [776, 361] on button "Add Payment" at bounding box center [802, 366] width 166 height 18
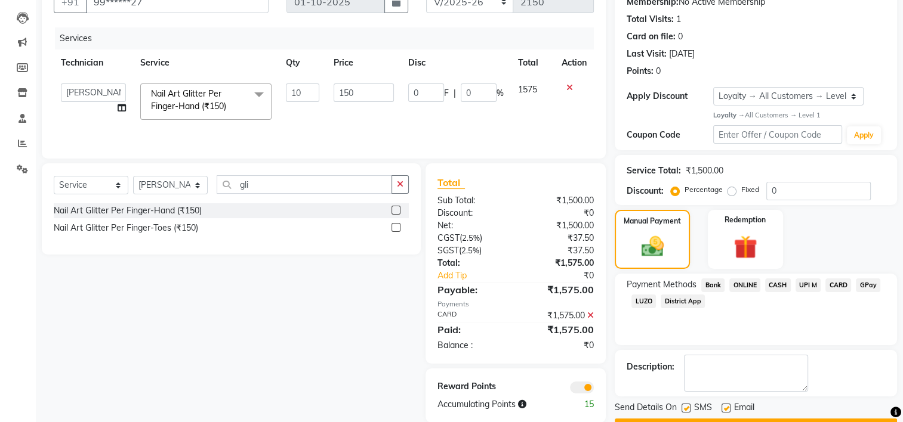
scroll to position [153, 0]
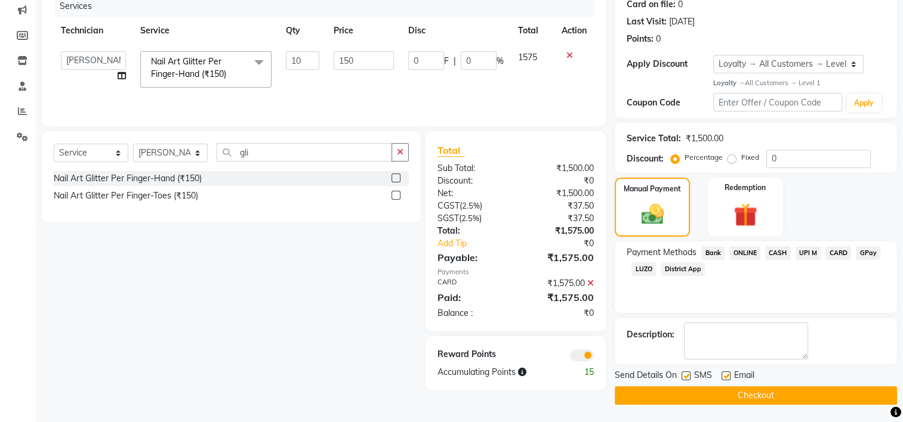
click at [750, 393] on button "Checkout" at bounding box center [756, 396] width 282 height 18
